Goal: Navigation & Orientation: Understand site structure

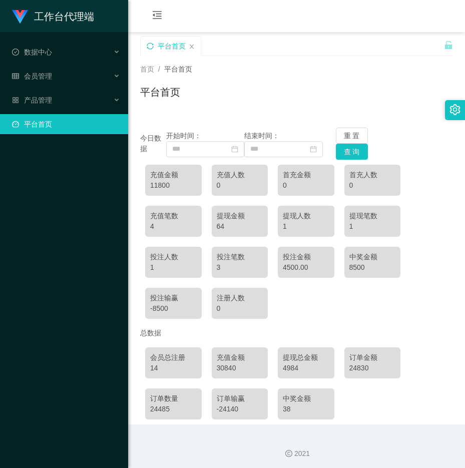
click at [149, 46] on icon "图标: sync" at bounding box center [150, 46] width 7 height 7
click at [167, 184] on div "11800" at bounding box center [173, 185] width 47 height 11
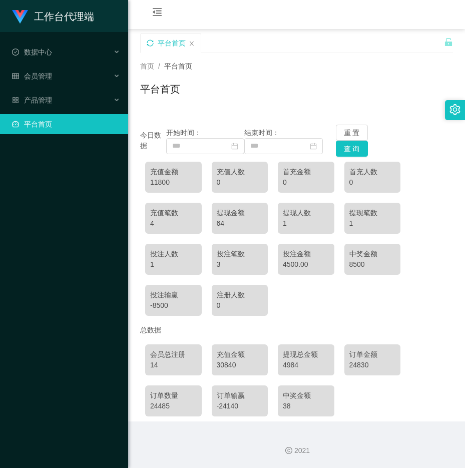
click at [152, 42] on icon "图标: sync" at bounding box center [150, 43] width 7 height 7
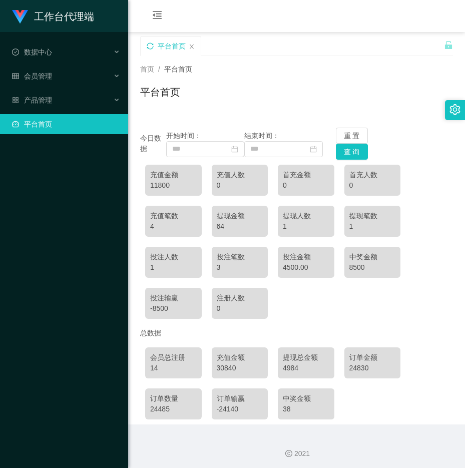
click at [153, 46] on icon "图标: sync" at bounding box center [150, 46] width 7 height 7
click at [149, 46] on icon "图标: sync" at bounding box center [150, 46] width 7 height 7
click at [188, 48] on div "平台首页" at bounding box center [171, 46] width 60 height 19
click at [190, 47] on icon "图标: close" at bounding box center [192, 47] width 6 height 6
click at [148, 68] on span "首页" at bounding box center [147, 69] width 14 height 8
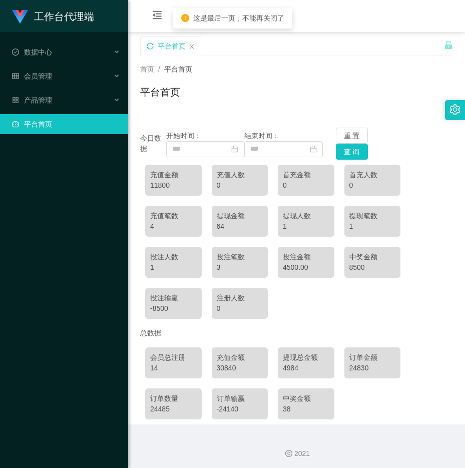
click at [176, 70] on span "平台首页" at bounding box center [178, 69] width 28 height 8
click at [40, 54] on span "数据中心" at bounding box center [32, 52] width 40 height 8
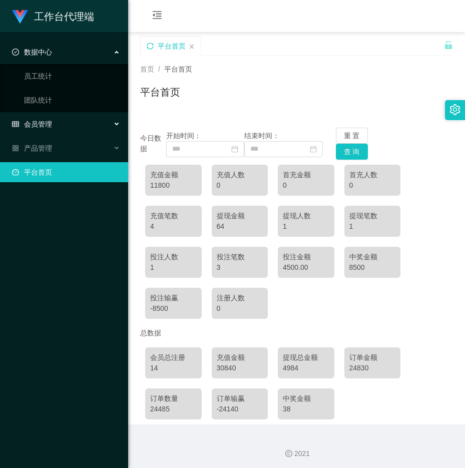
click at [34, 123] on span "会员管理" at bounding box center [32, 124] width 40 height 8
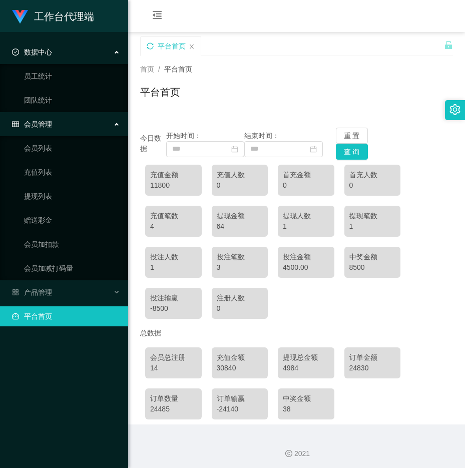
click at [37, 125] on span "会员管理" at bounding box center [32, 124] width 40 height 8
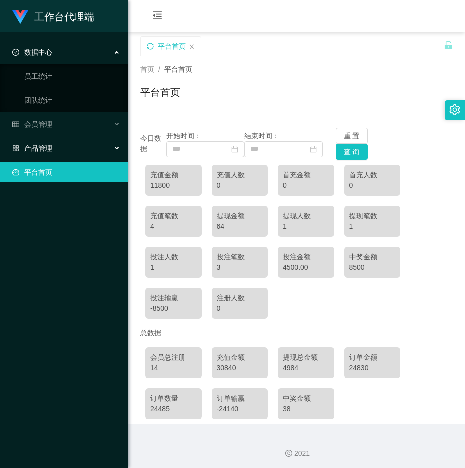
click at [38, 139] on div "产品管理" at bounding box center [64, 148] width 128 height 20
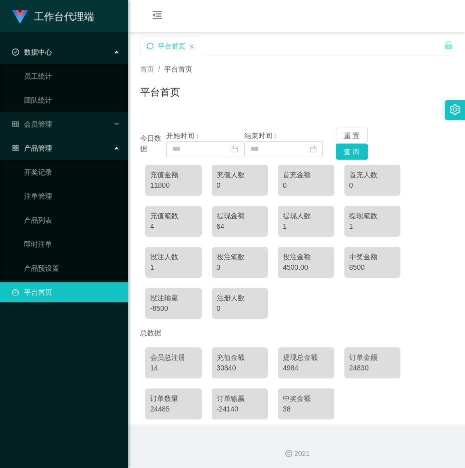
click at [48, 149] on span "产品管理" at bounding box center [32, 148] width 40 height 8
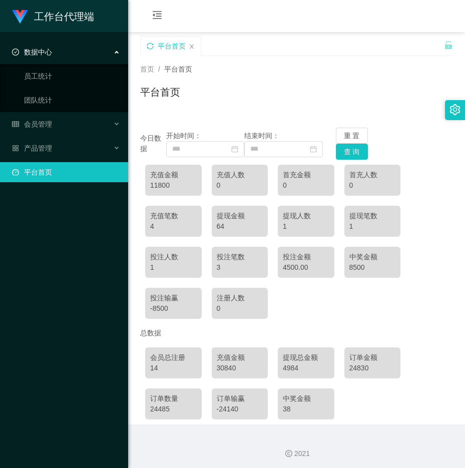
click at [69, 164] on link "平台首页" at bounding box center [66, 172] width 108 height 20
